Goal: Navigation & Orientation: Find specific page/section

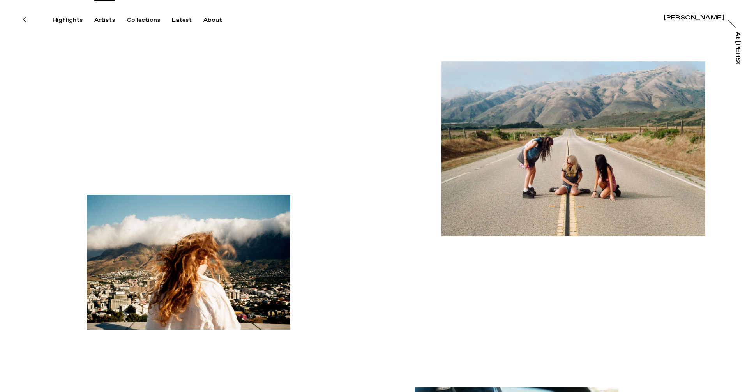
click at [99, 21] on div "Artists" at bounding box center [104, 20] width 21 height 7
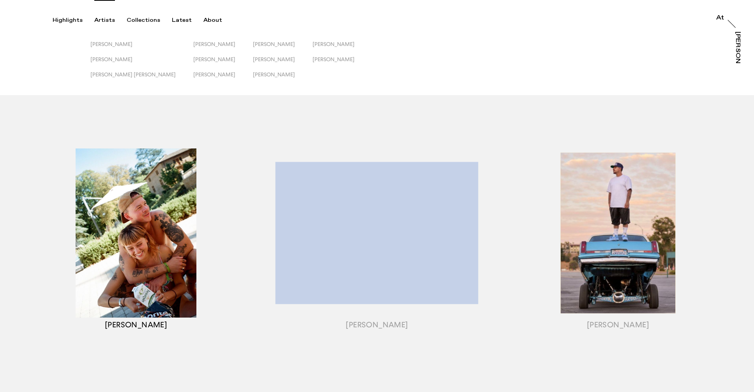
click at [178, 263] on div "button" at bounding box center [136, 242] width 241 height 243
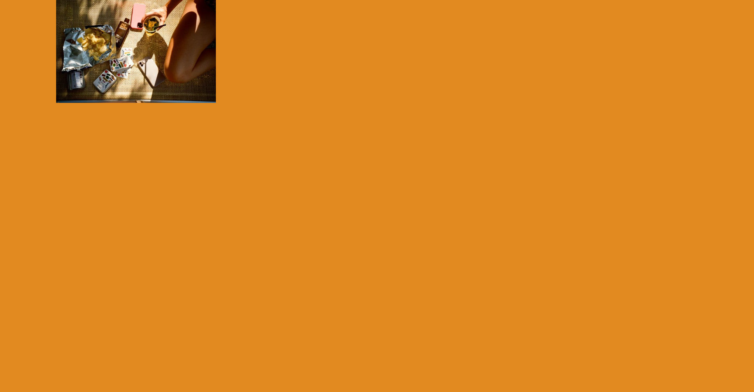
scroll to position [279, 0]
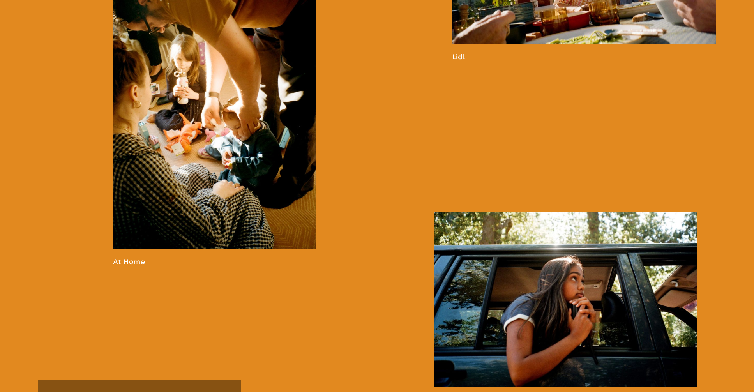
scroll to position [1089, 0]
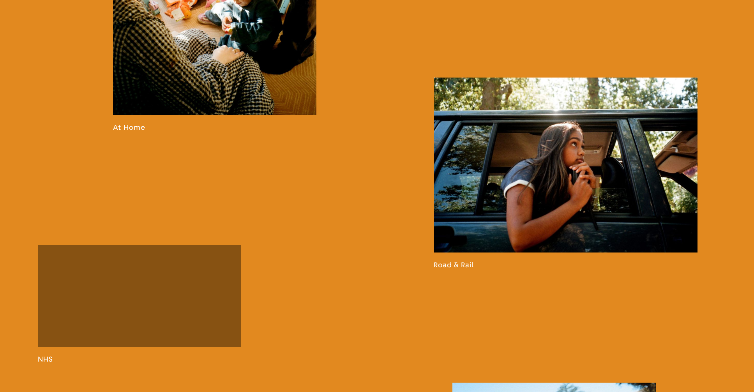
click at [586, 220] on link at bounding box center [566, 174] width 264 height 192
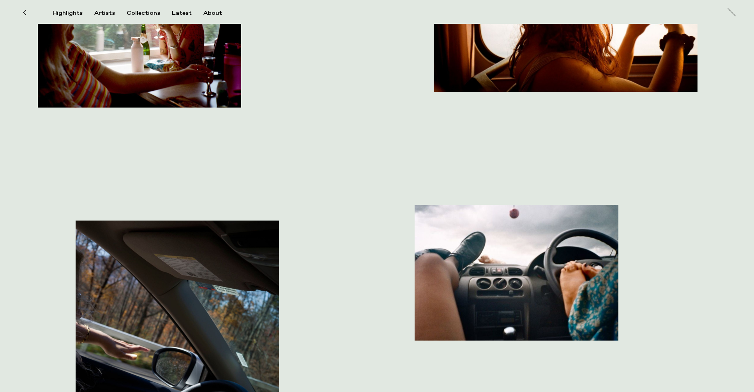
scroll to position [1767, 0]
